Goal: Information Seeking & Learning: Find specific fact

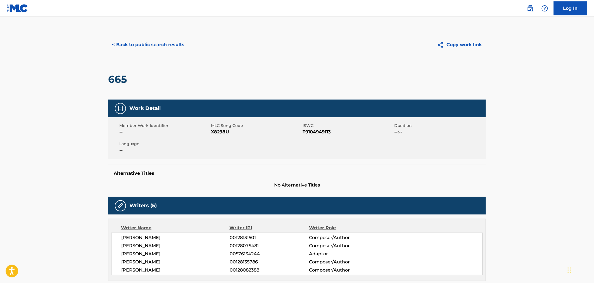
click at [126, 48] on button "< Back to public search results" at bounding box center [148, 45] width 80 height 14
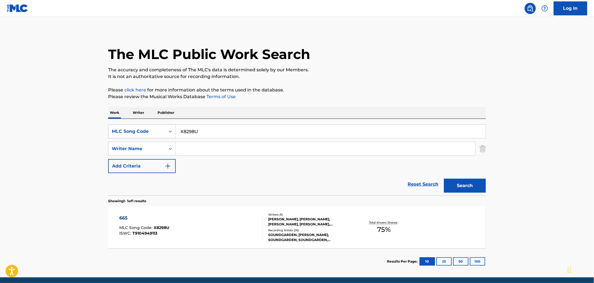
drag, startPoint x: 205, startPoint y: 131, endPoint x: 132, endPoint y: 126, distance: 73.6
click at [131, 126] on div "SearchWithCriteria70bfc983-354b-42c4-b51a-b8c7b42ca617 MLC Song Code X8298U" at bounding box center [296, 131] width 377 height 14
paste input "T1847L"
type input "T1847L"
click at [444, 183] on button "Search" at bounding box center [465, 185] width 42 height 14
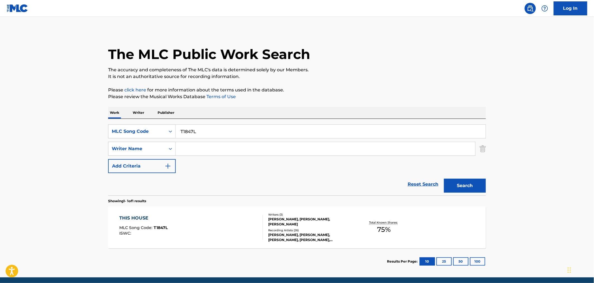
click at [204, 220] on div "THIS HOUSE MLC Song Code : T1847L ISWC :" at bounding box center [190, 226] width 143 height 25
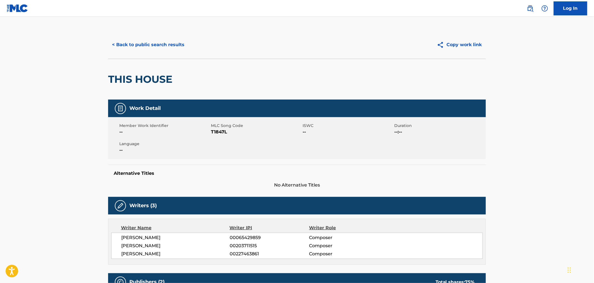
click at [149, 51] on button "< Back to public search results" at bounding box center [148, 45] width 80 height 14
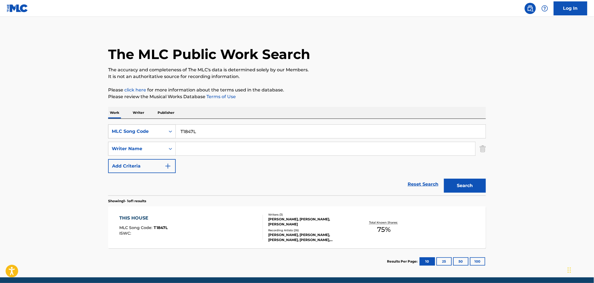
drag, startPoint x: 206, startPoint y: 136, endPoint x: 154, endPoint y: 131, distance: 52.4
click at [147, 131] on div "SearchWithCriteria70bfc983-354b-42c4-b51a-b8c7b42ca617 MLC Song Code T1847L" at bounding box center [296, 131] width 377 height 14
paste input "C5517"
type input "TC5517"
click at [453, 183] on button "Search" at bounding box center [465, 185] width 42 height 14
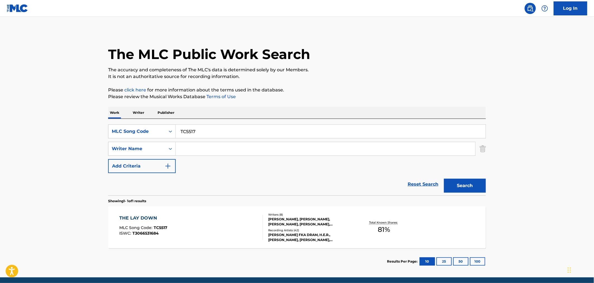
click at [201, 216] on div "THE LAY DOWN MLC Song Code : TC5517 ISWC : T3066531684" at bounding box center [190, 226] width 143 height 25
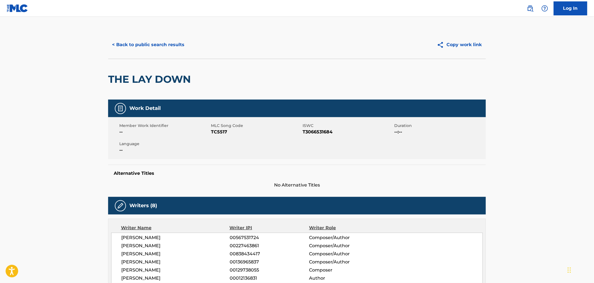
click at [125, 42] on button "< Back to public search results" at bounding box center [148, 45] width 80 height 14
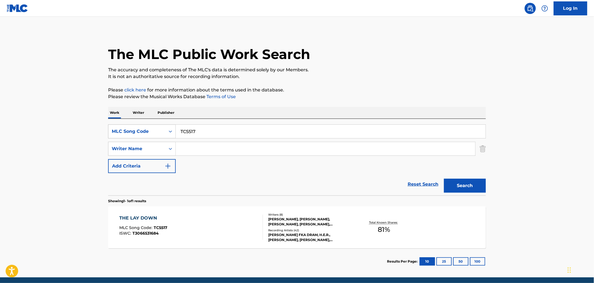
drag, startPoint x: 204, startPoint y: 129, endPoint x: 143, endPoint y: 128, distance: 60.6
click at [143, 128] on div "SearchWithCriteria70bfc983-354b-42c4-b51a-b8c7b42ca617 MLC Song Code TC5517" at bounding box center [296, 131] width 377 height 14
paste input "X9552K"
type input "X9552K"
click at [470, 188] on button "Search" at bounding box center [465, 185] width 42 height 14
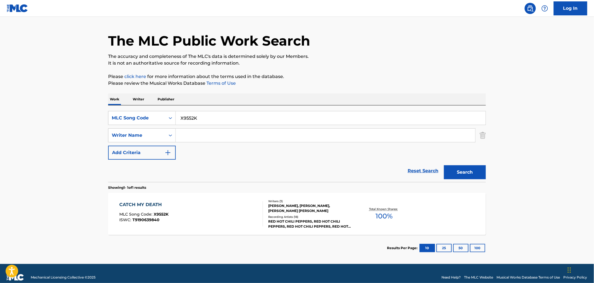
scroll to position [21, 0]
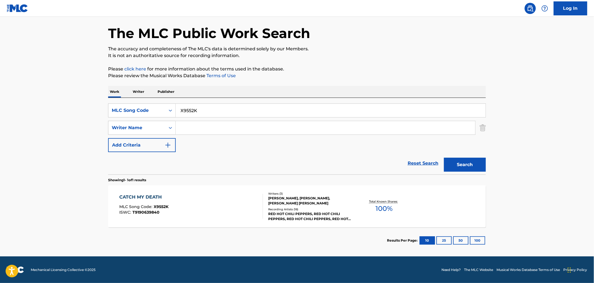
click at [143, 198] on div "CATCH MY DEATH" at bounding box center [143, 196] width 49 height 7
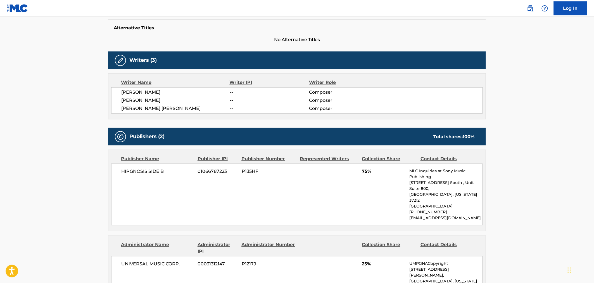
scroll to position [155, 0]
